Goal: Task Accomplishment & Management: Use online tool/utility

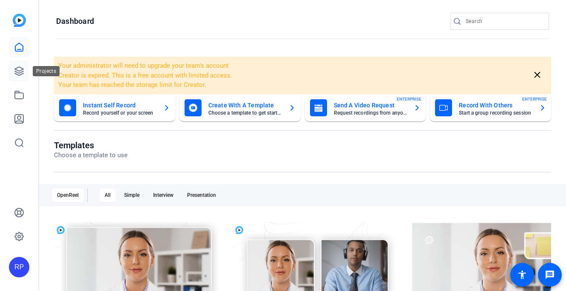
click at [19, 67] on icon at bounding box center [19, 71] width 9 height 9
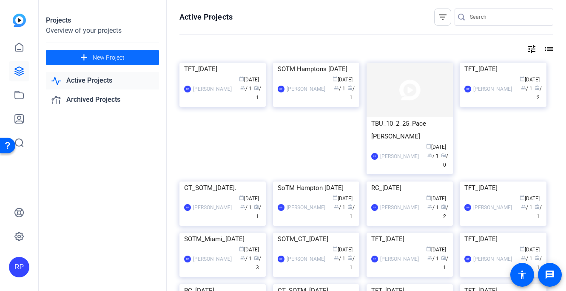
click at [99, 58] on span "New Project" at bounding box center [109, 57] width 32 height 9
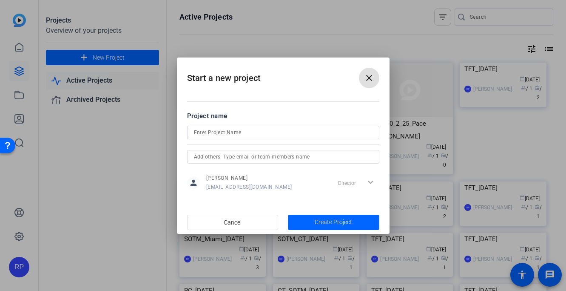
click at [253, 130] on input at bounding box center [283, 132] width 179 height 10
click at [274, 131] on input "TFT" at bounding box center [283, 132] width 179 height 10
click at [265, 133] on input "TFT [DATE]" at bounding box center [283, 132] width 179 height 10
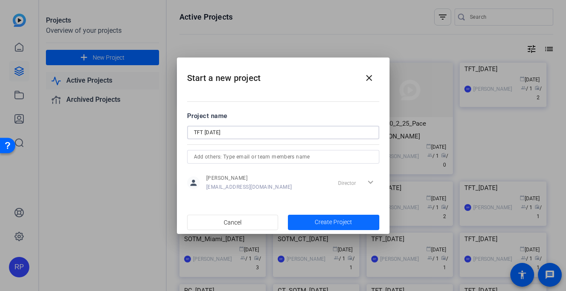
type input "TFT [DATE]"
click at [317, 220] on span "Create Project" at bounding box center [333, 221] width 37 height 9
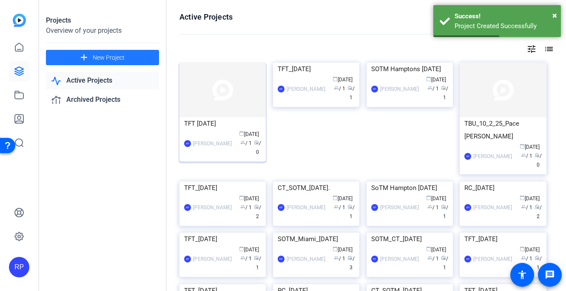
click at [227, 102] on img at bounding box center [223, 90] width 86 height 54
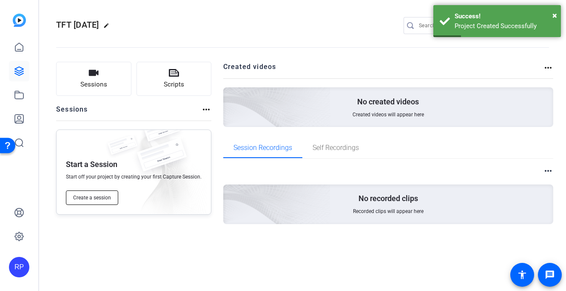
click at [97, 196] on span "Create a session" at bounding box center [92, 197] width 38 height 7
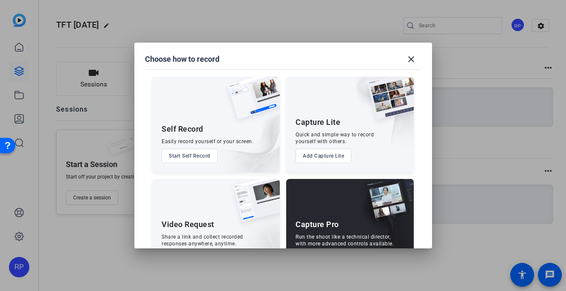
scroll to position [34, 0]
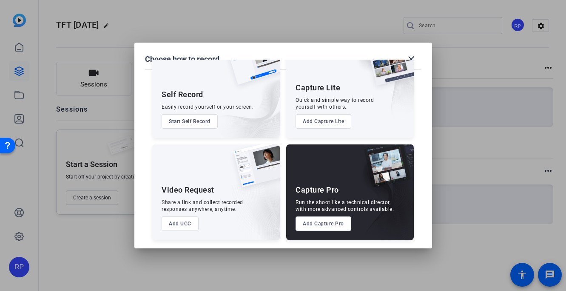
click at [326, 224] on button "Add Capture Pro" at bounding box center [324, 223] width 56 height 14
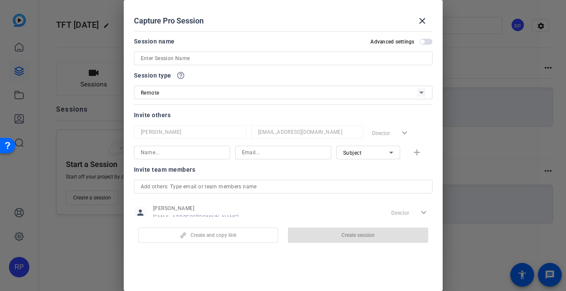
click at [214, 55] on input at bounding box center [283, 58] width 285 height 10
paste input "TFT [DATE]"
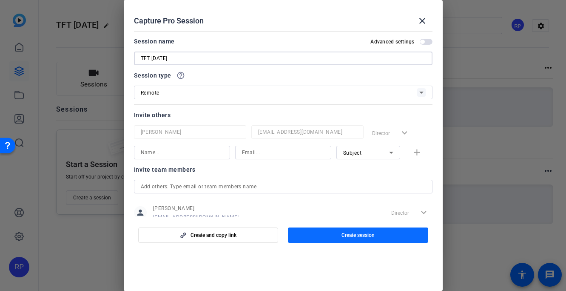
type input "TFT [DATE]"
click at [339, 232] on span "button" at bounding box center [358, 235] width 140 height 20
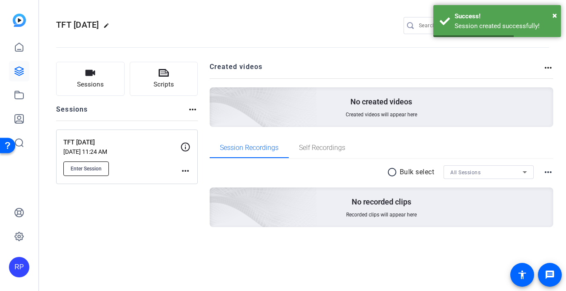
click at [87, 174] on button "Enter Session" at bounding box center [86, 168] width 46 height 14
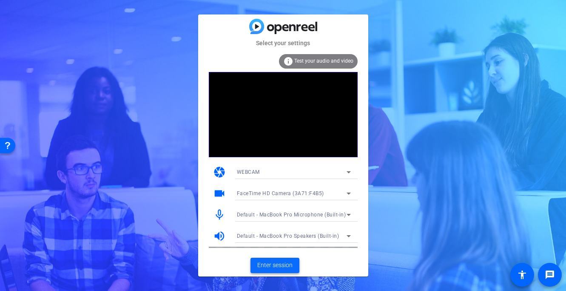
click at [274, 266] on span "Enter session" at bounding box center [274, 264] width 35 height 9
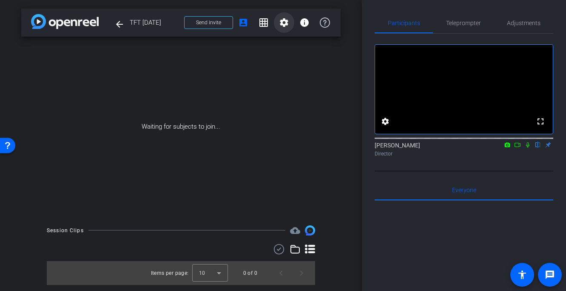
click at [285, 25] on mat-icon "settings" at bounding box center [284, 22] width 10 height 10
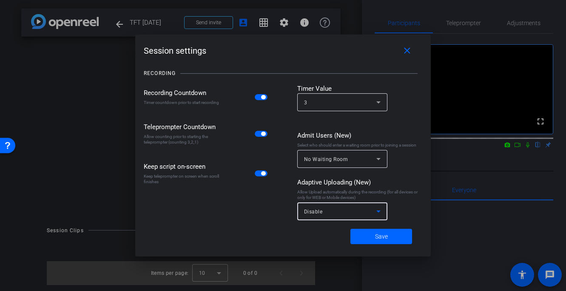
click at [326, 214] on div "Disable" at bounding box center [340, 211] width 72 height 11
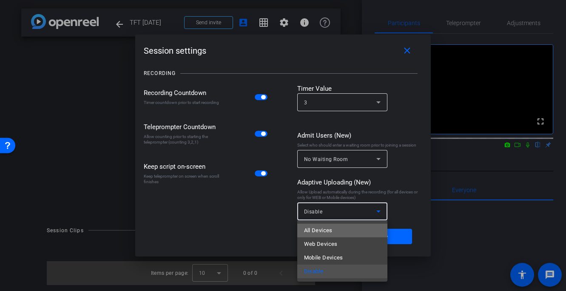
click at [326, 229] on span "All Devices" at bounding box center [318, 230] width 29 height 10
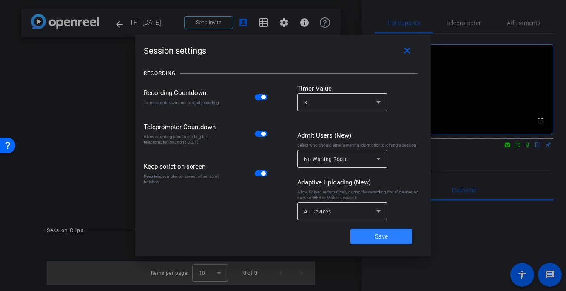
click at [372, 239] on span at bounding box center [382, 236] width 62 height 20
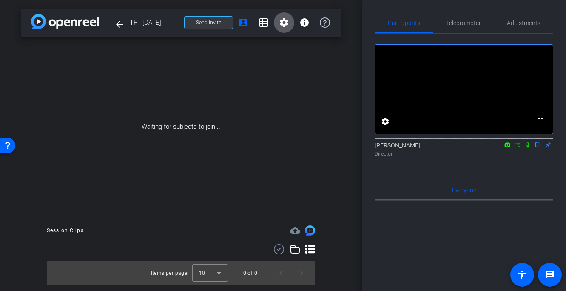
click at [225, 23] on span at bounding box center [209, 22] width 48 height 20
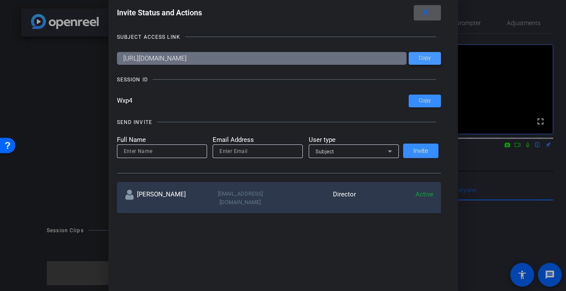
click at [422, 57] on span "Copy" at bounding box center [425, 58] width 12 height 6
click at [425, 11] on mat-icon "close" at bounding box center [425, 12] width 11 height 11
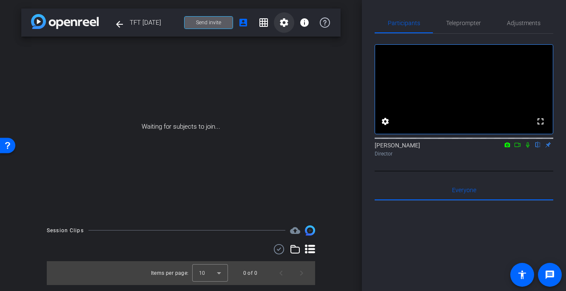
click at [287, 22] on mat-icon "settings" at bounding box center [284, 22] width 10 height 10
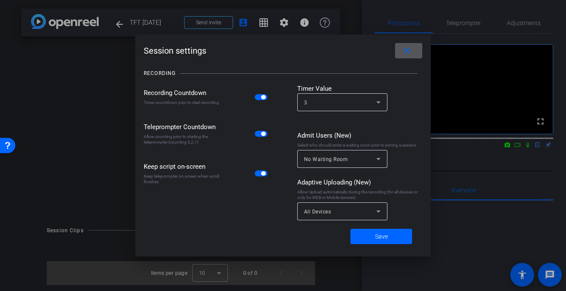
click at [402, 53] on mat-icon "close" at bounding box center [407, 51] width 11 height 11
